Goal: Task Accomplishment & Management: Use online tool/utility

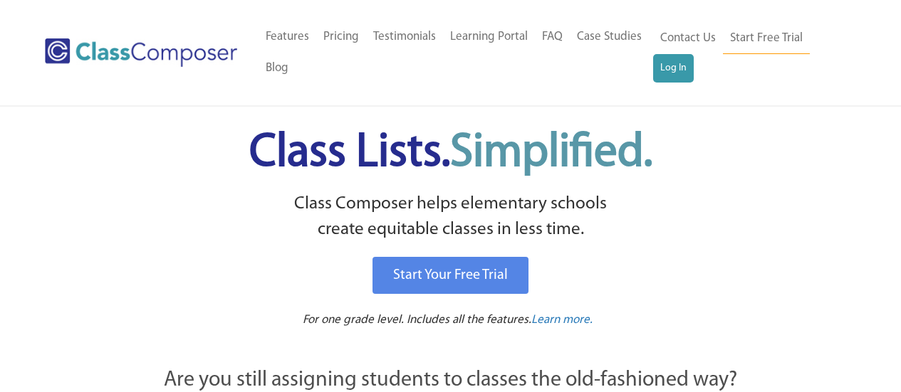
click at [662, 70] on link "Log In" at bounding box center [673, 68] width 41 height 28
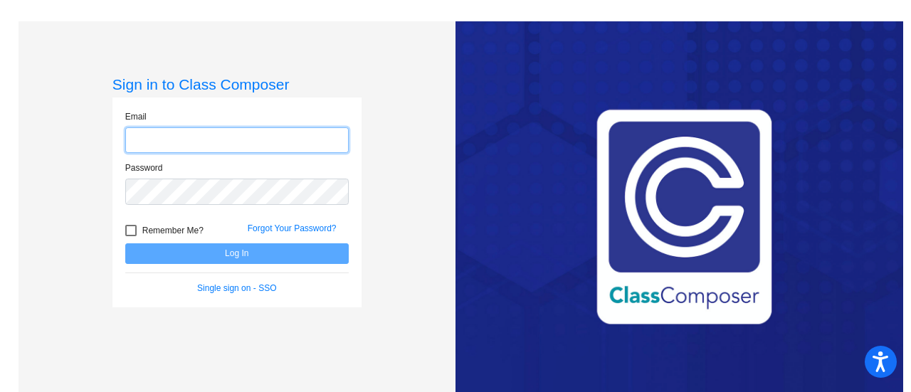
type input "boce@bbhcsd.org"
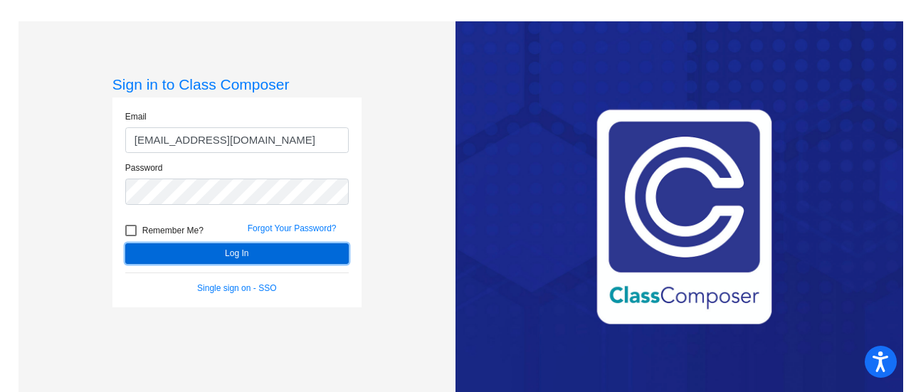
click at [179, 249] on button "Log In" at bounding box center [237, 254] width 224 height 21
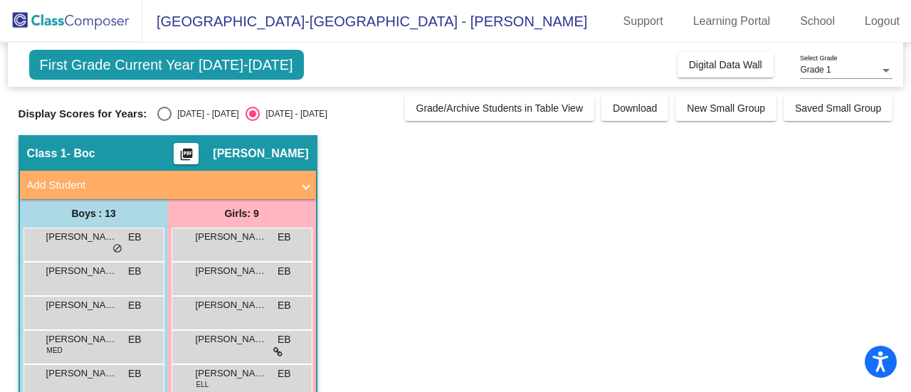
click at [167, 117] on div "Select an option" at bounding box center [164, 114] width 14 height 14
click at [164, 121] on input "2024 - 2025" at bounding box center [164, 121] width 1 height 1
radio input "true"
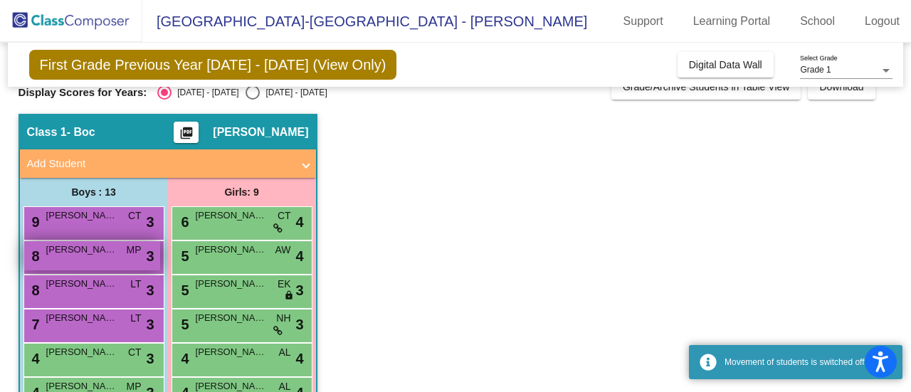
scroll to position [19, 0]
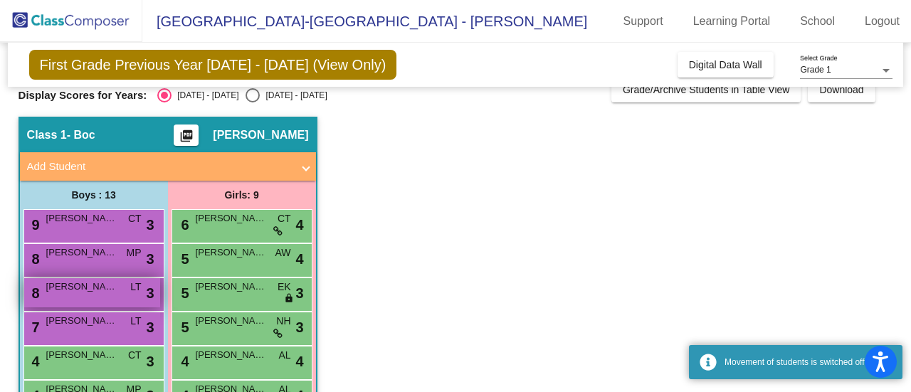
click at [87, 288] on span "Maxim Kachmar" at bounding box center [81, 287] width 71 height 14
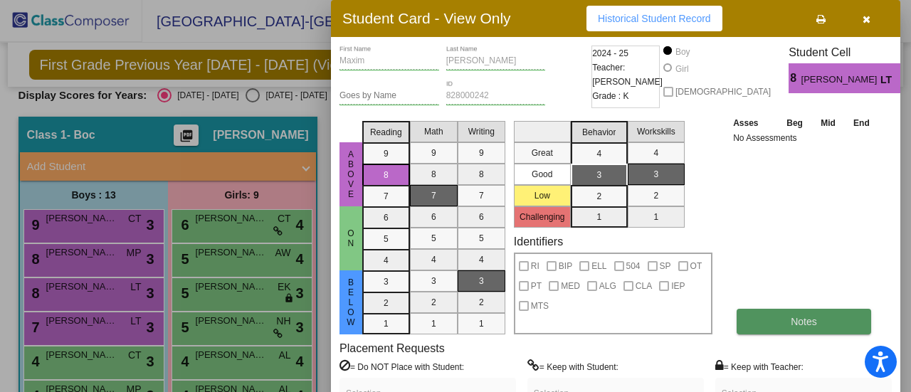
click at [792, 318] on span "Notes" at bounding box center [804, 321] width 26 height 11
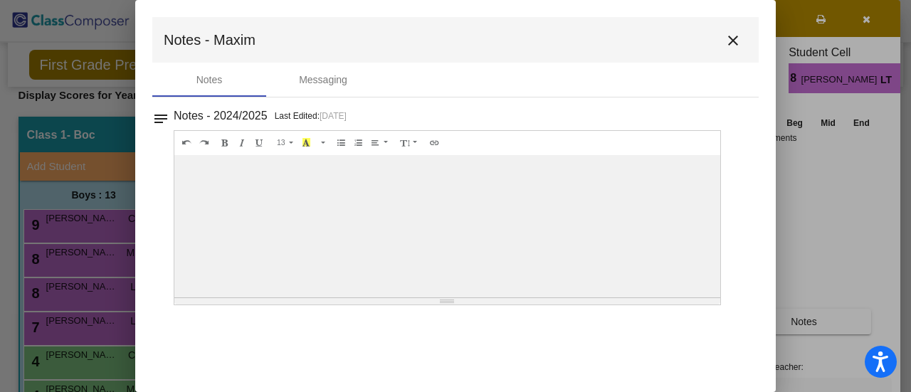
click at [729, 39] on mat-icon "close" at bounding box center [733, 40] width 17 height 17
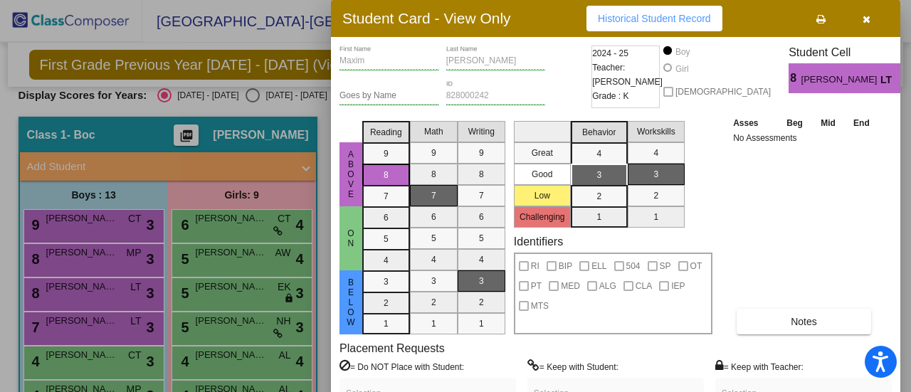
click at [869, 16] on icon "button" at bounding box center [867, 19] width 8 height 10
